Goal: Information Seeking & Learning: Learn about a topic

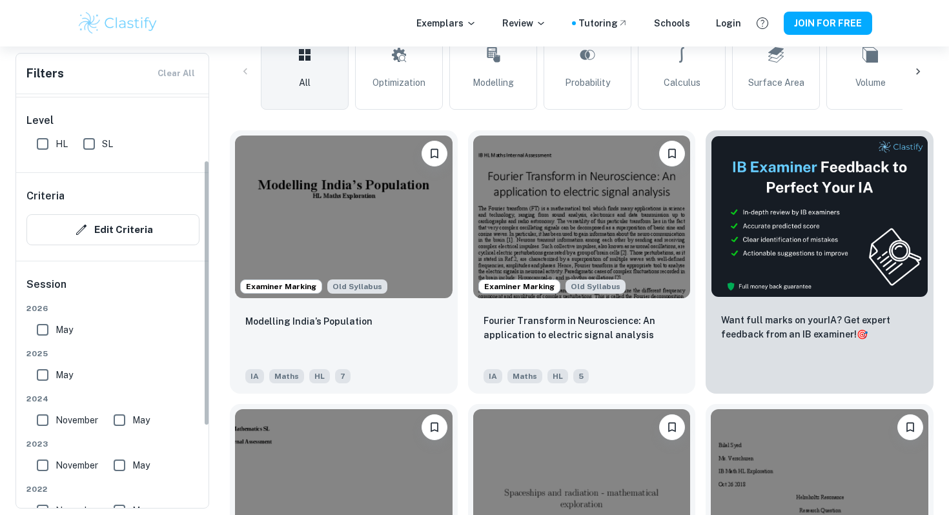
scroll to position [230, 0]
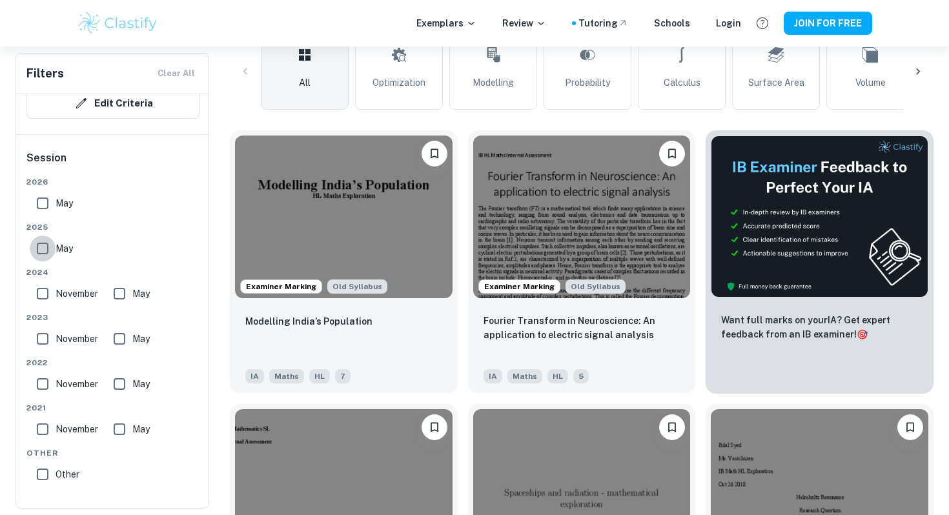
click at [46, 251] on input "May" at bounding box center [43, 249] width 26 height 26
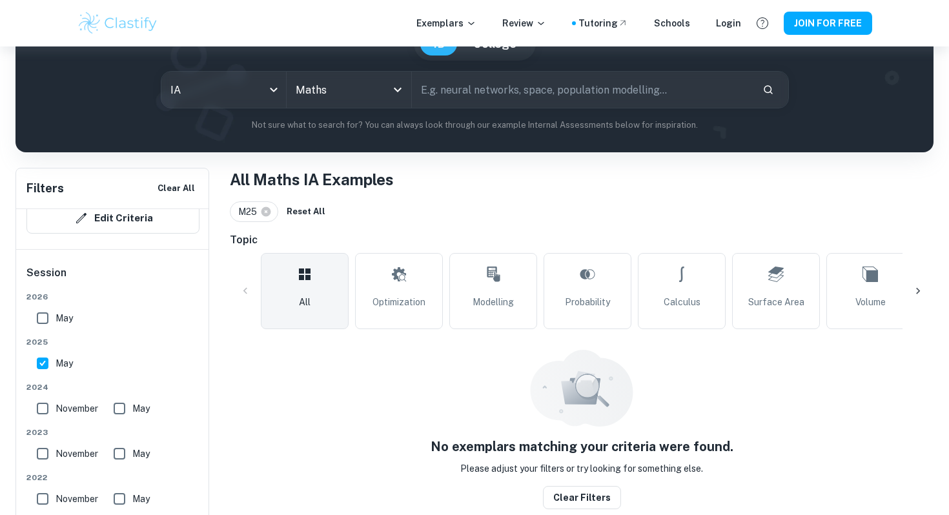
scroll to position [132, 0]
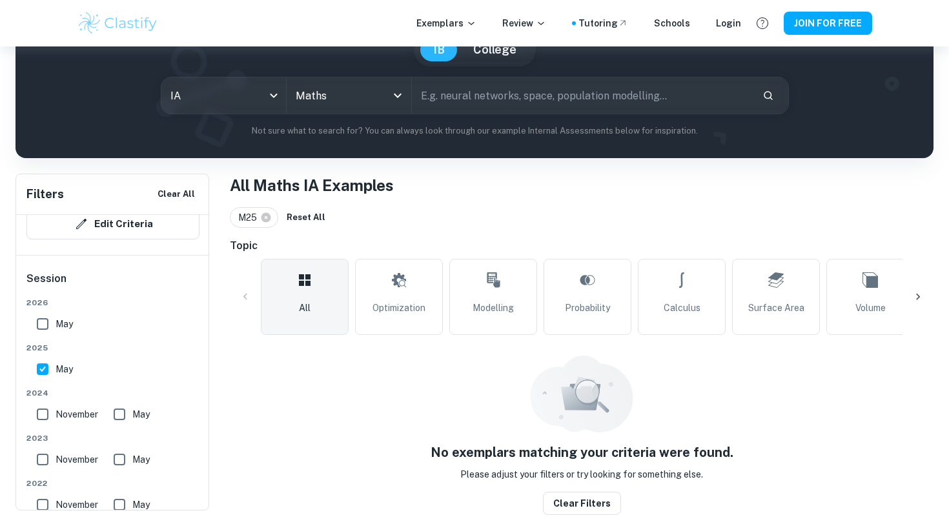
click at [54, 367] on input "May" at bounding box center [43, 369] width 26 height 26
checkbox input "false"
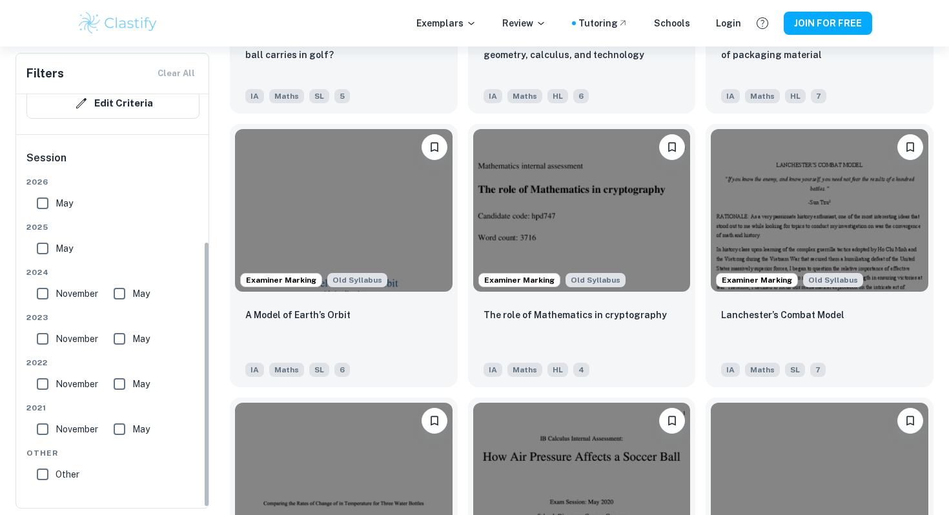
scroll to position [0, 0]
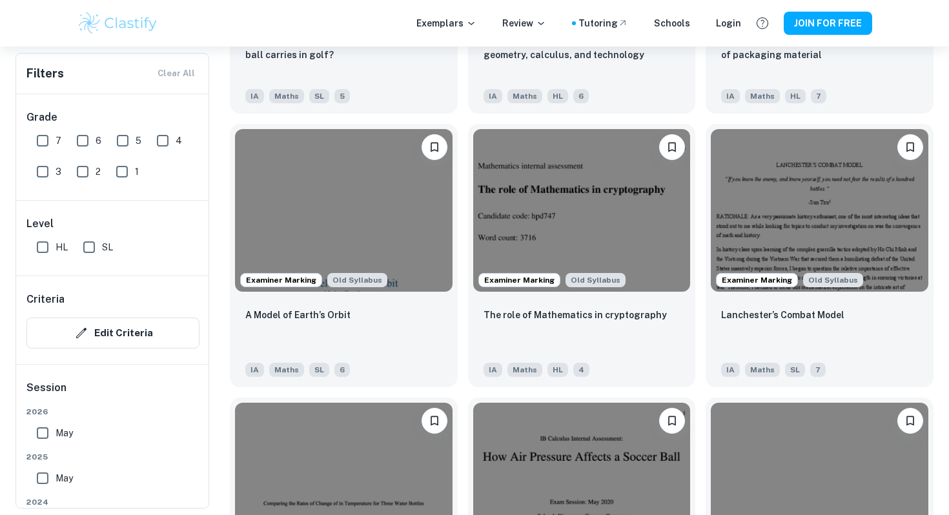
click at [85, 134] on input "6" at bounding box center [83, 141] width 26 height 26
checkbox input "true"
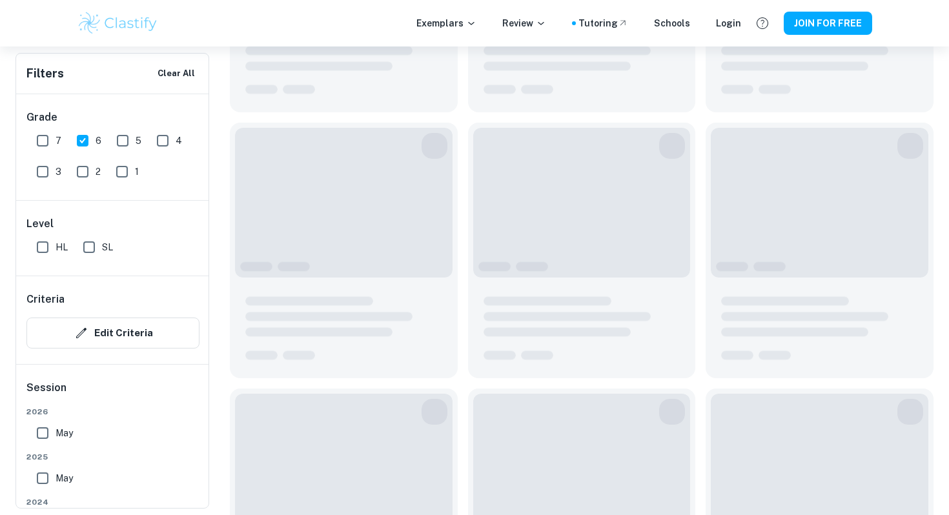
scroll to position [1460, 0]
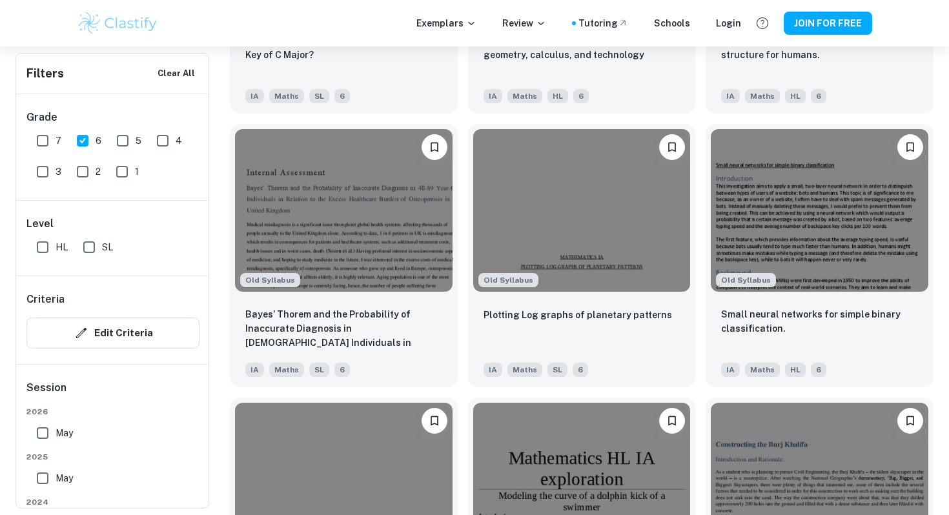
click at [46, 136] on input "7" at bounding box center [43, 141] width 26 height 26
checkbox input "true"
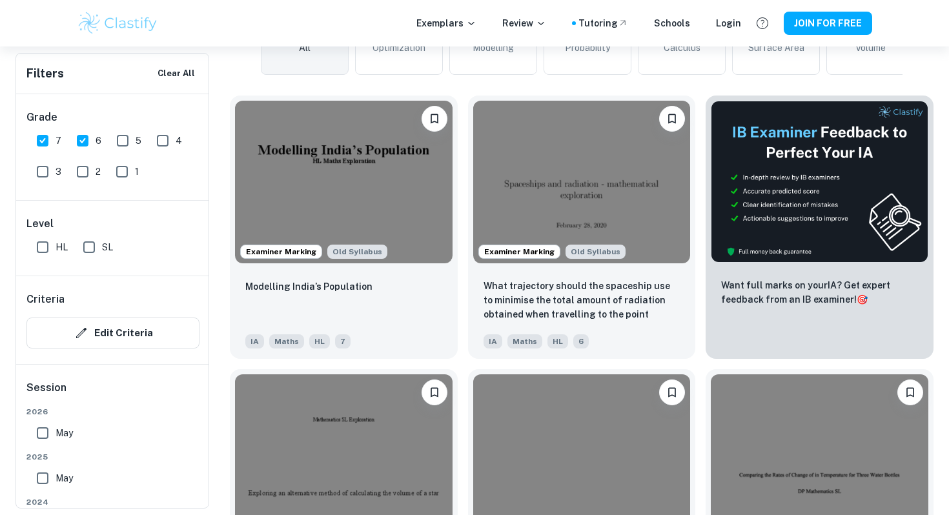
scroll to position [416, 0]
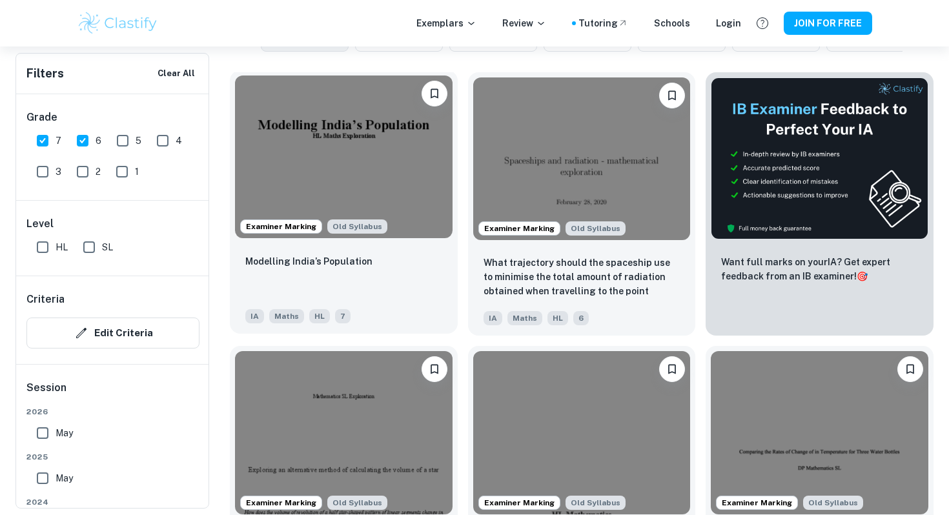
click at [382, 249] on div "Modelling India’s Population IA Maths HL 7" at bounding box center [344, 288] width 228 height 90
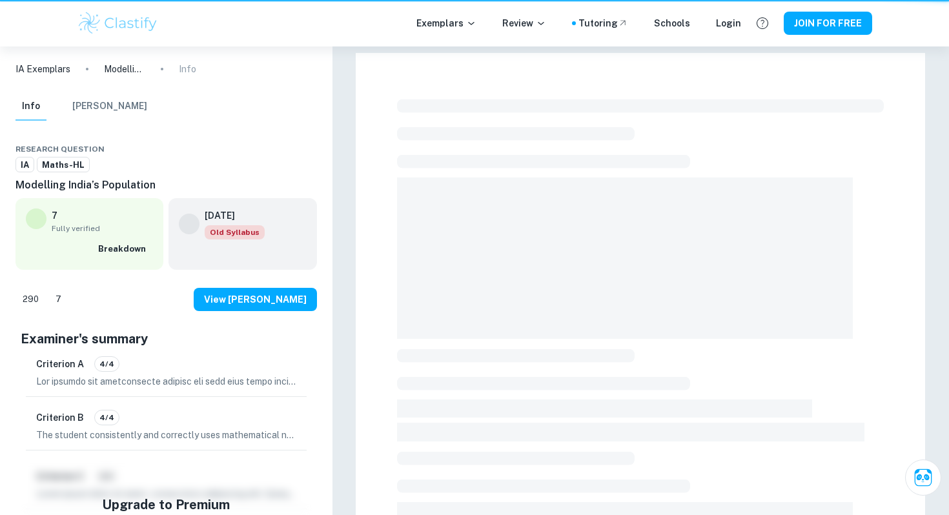
click at [382, 249] on div at bounding box center [640, 456] width 569 height 806
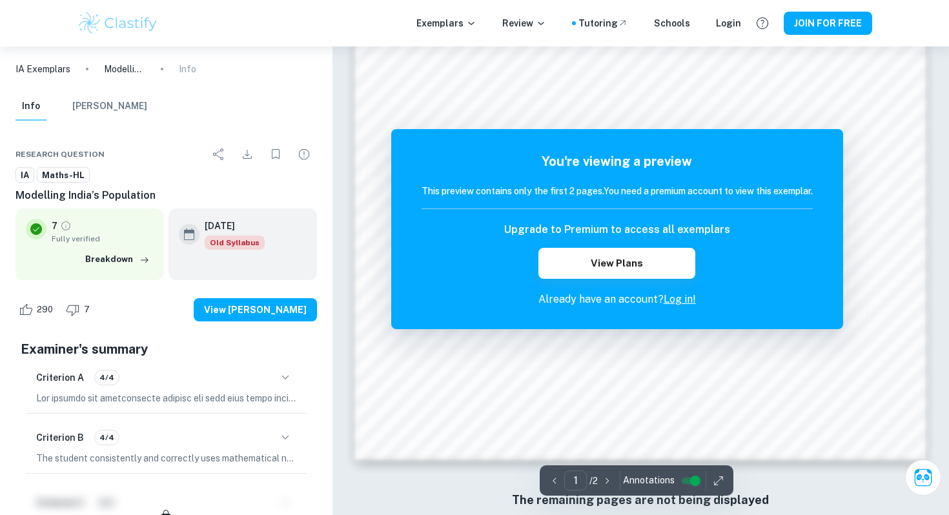
scroll to position [1250, 0]
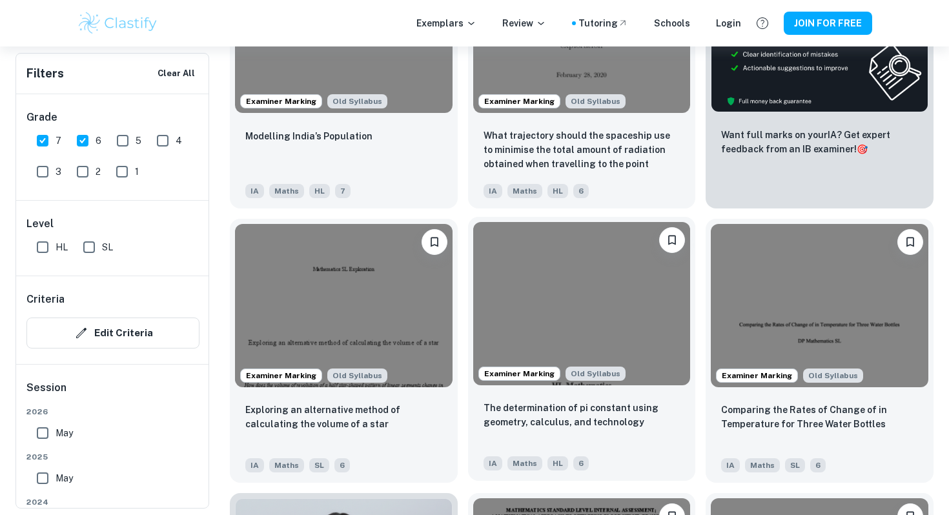
scroll to position [522, 0]
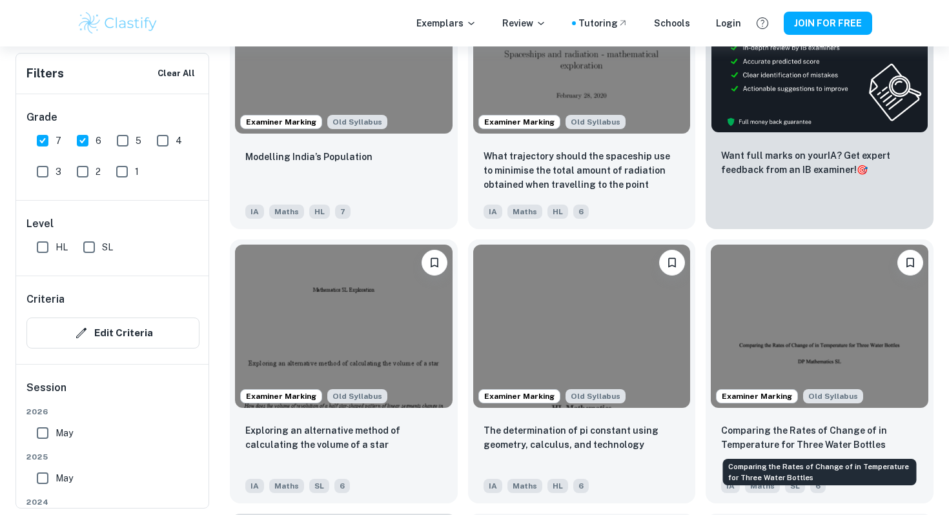
click at [867, 457] on div "Comparing the Rates of Change of in Temperature for Three Water Bottles" at bounding box center [820, 468] width 196 height 37
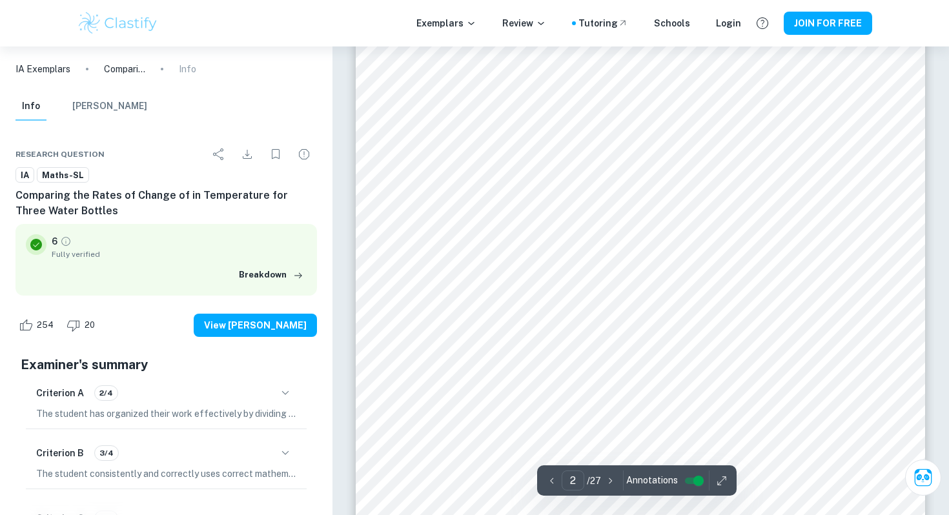
scroll to position [876, 0]
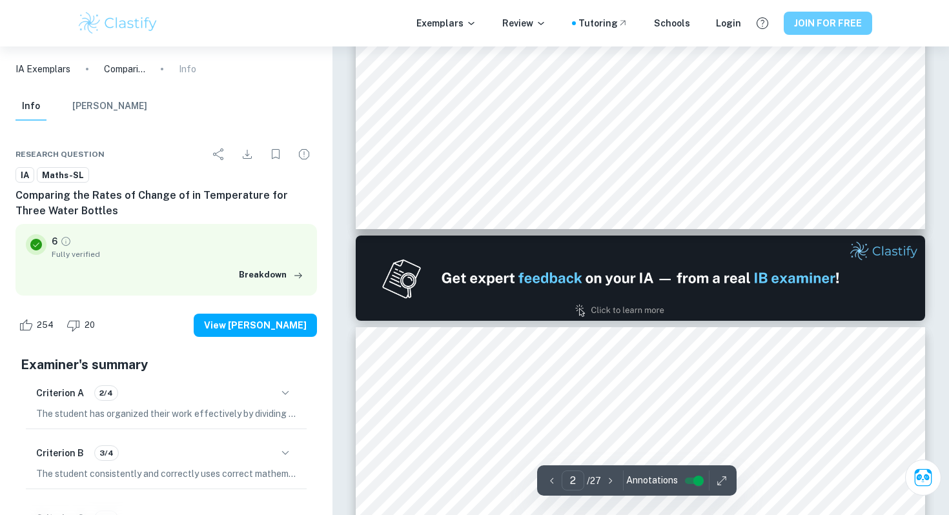
type input "1"
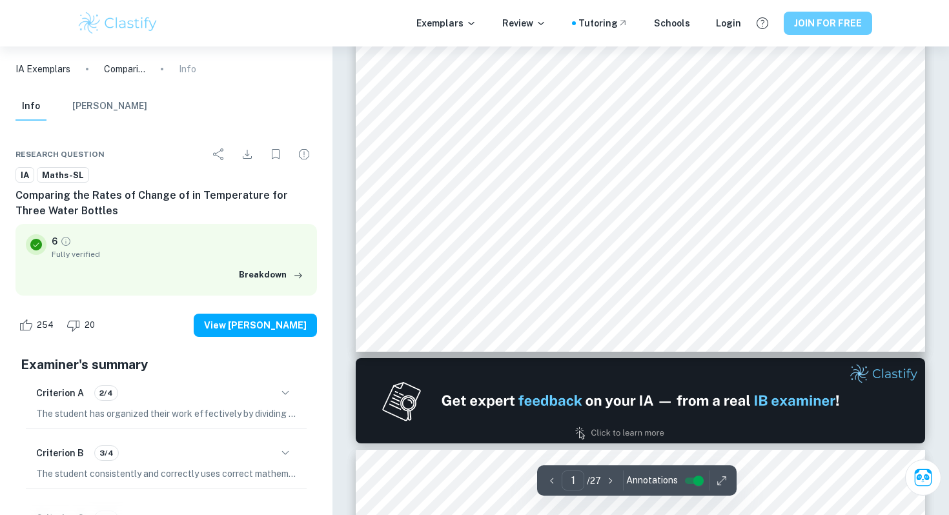
scroll to position [394, 0]
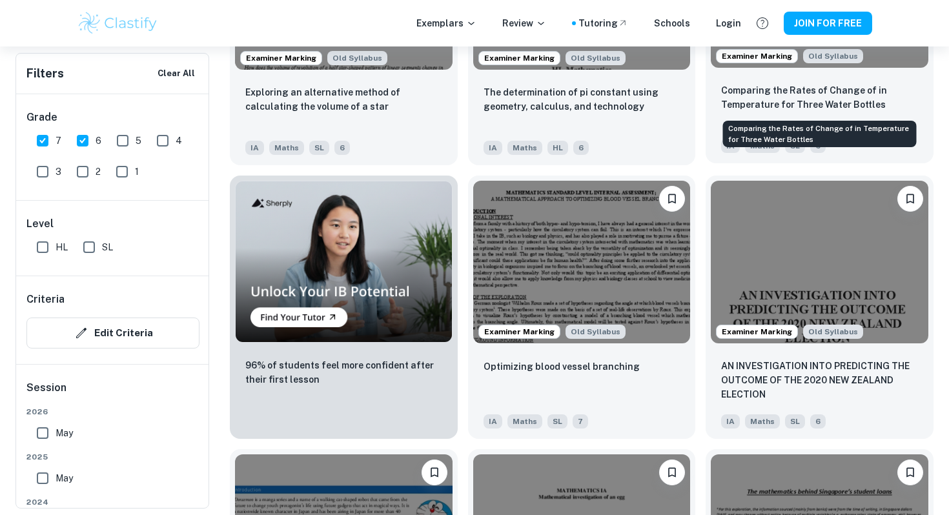
scroll to position [971, 0]
